Goal: Transaction & Acquisition: Book appointment/travel/reservation

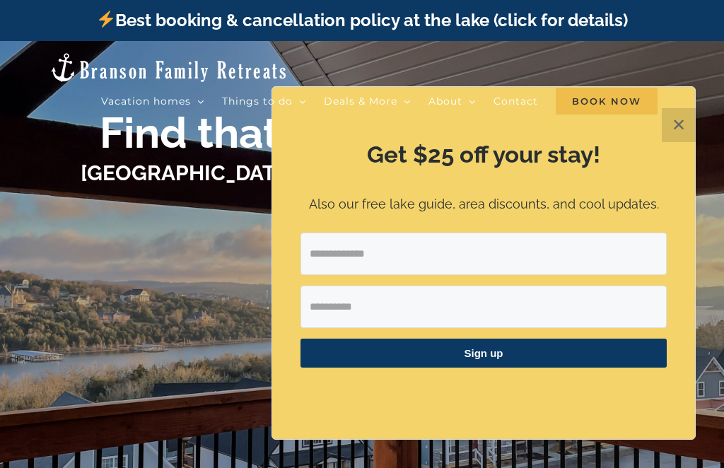
click at [687, 119] on button "✕" at bounding box center [679, 125] width 34 height 34
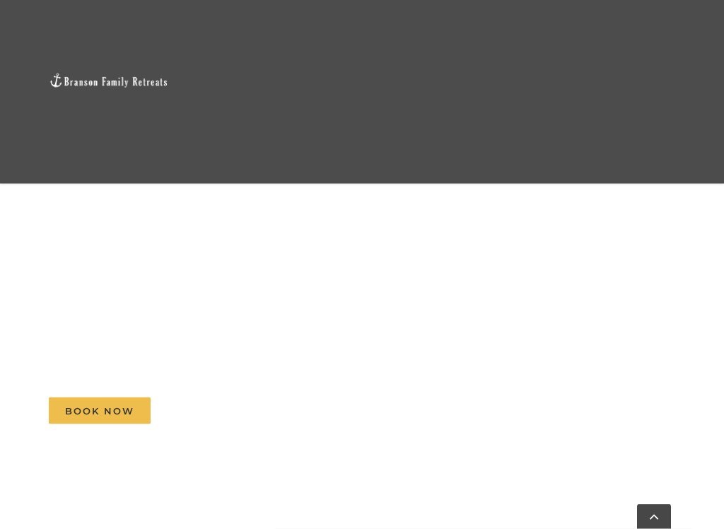
scroll to position [688, 0]
click at [282, 361] on nav "Vacation homes 2 to 3 Bedrooms Mini Camp | 2 Bedrooms Mini Pearl | 2 Bedrooms M…" at bounding box center [363, 331] width 628 height 322
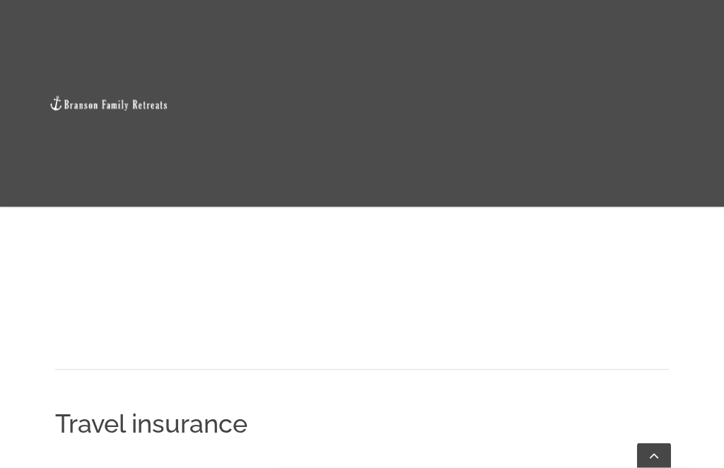
scroll to position [1435, 0]
click at [347, 285] on link "Deals & More" at bounding box center [343, 319] width 87 height 207
click at [326, 286] on link "Deals & More" at bounding box center [343, 319] width 87 height 207
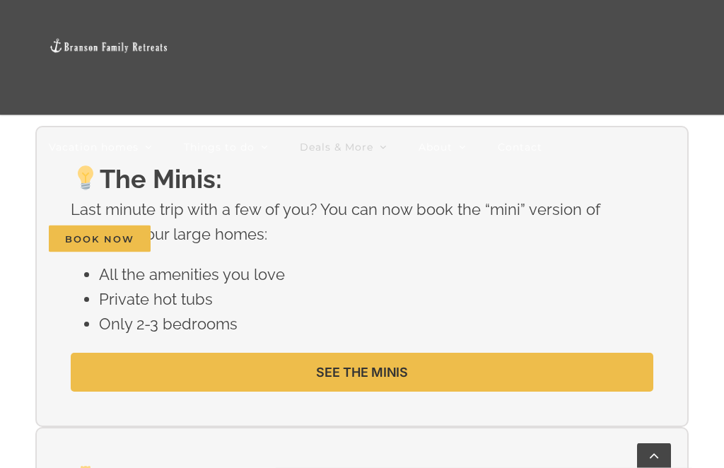
scroll to position [2248, 0]
click at [390, 369] on span "SEE THE MINIS" at bounding box center [362, 372] width 92 height 15
